Goal: Find specific page/section

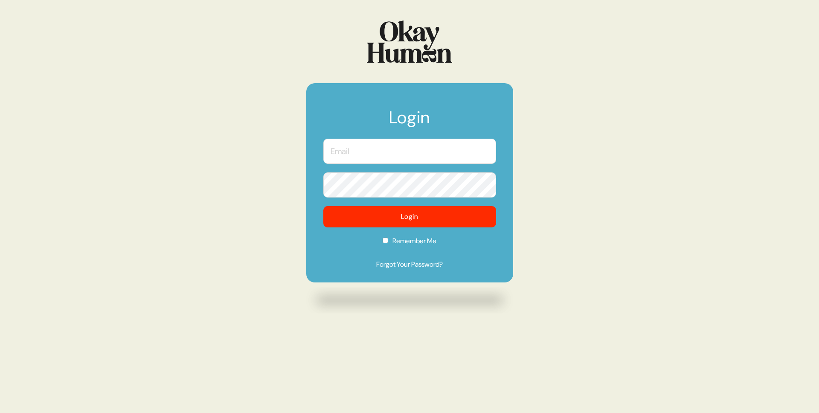
type input "[PERSON_NAME][EMAIL_ADDRESS][DOMAIN_NAME]"
click at [385, 153] on input "[PERSON_NAME][EMAIL_ADDRESS][DOMAIN_NAME]" at bounding box center [409, 151] width 173 height 25
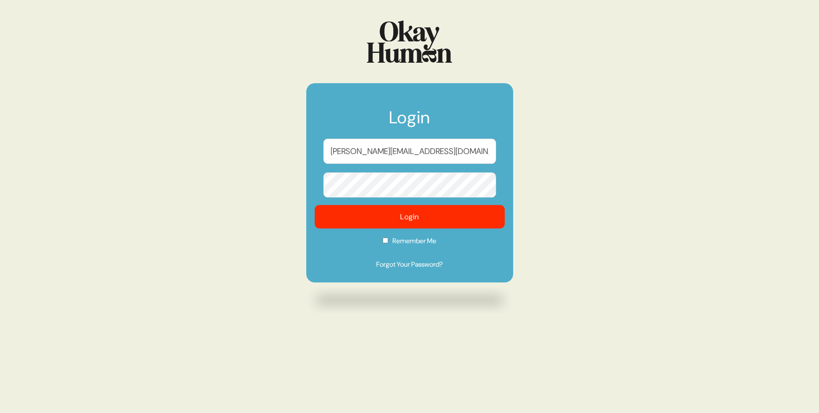
click at [352, 209] on button "Login" at bounding box center [409, 216] width 190 height 23
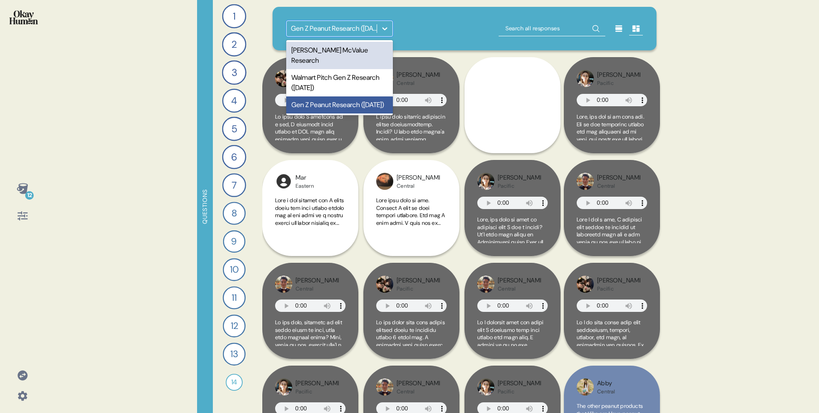
click at [324, 21] on div "Gen Z Peanut Research ([DATE])" at bounding box center [332, 28] width 90 height 15
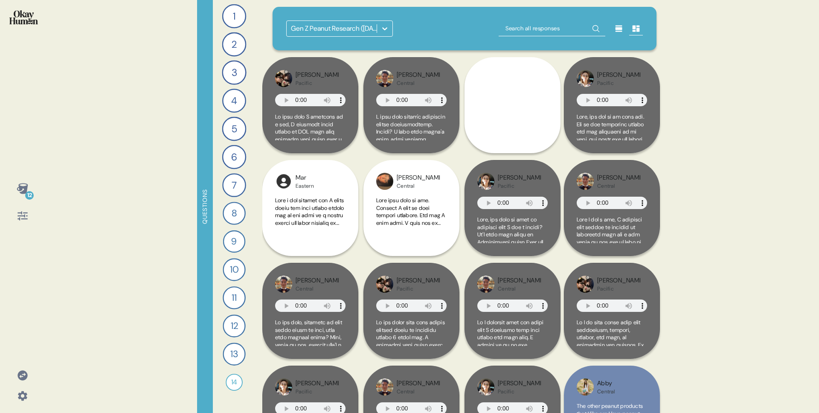
click at [339, 15] on div "Gen Z Peanut Research ([DATE])" at bounding box center [465, 29] width 384 height 44
